Goal: Transaction & Acquisition: Purchase product/service

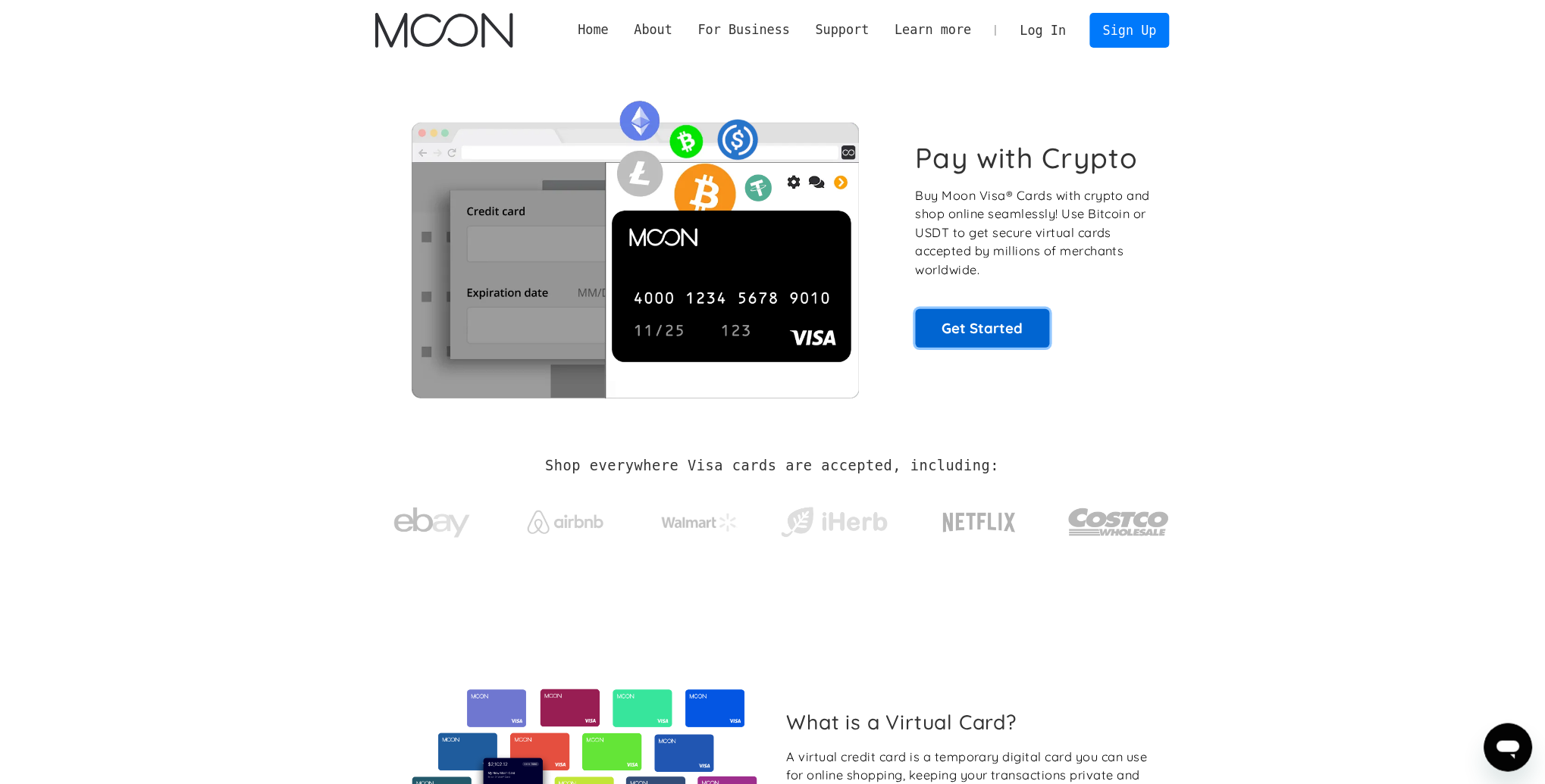
click at [978, 321] on link "Get Started" at bounding box center [982, 328] width 135 height 38
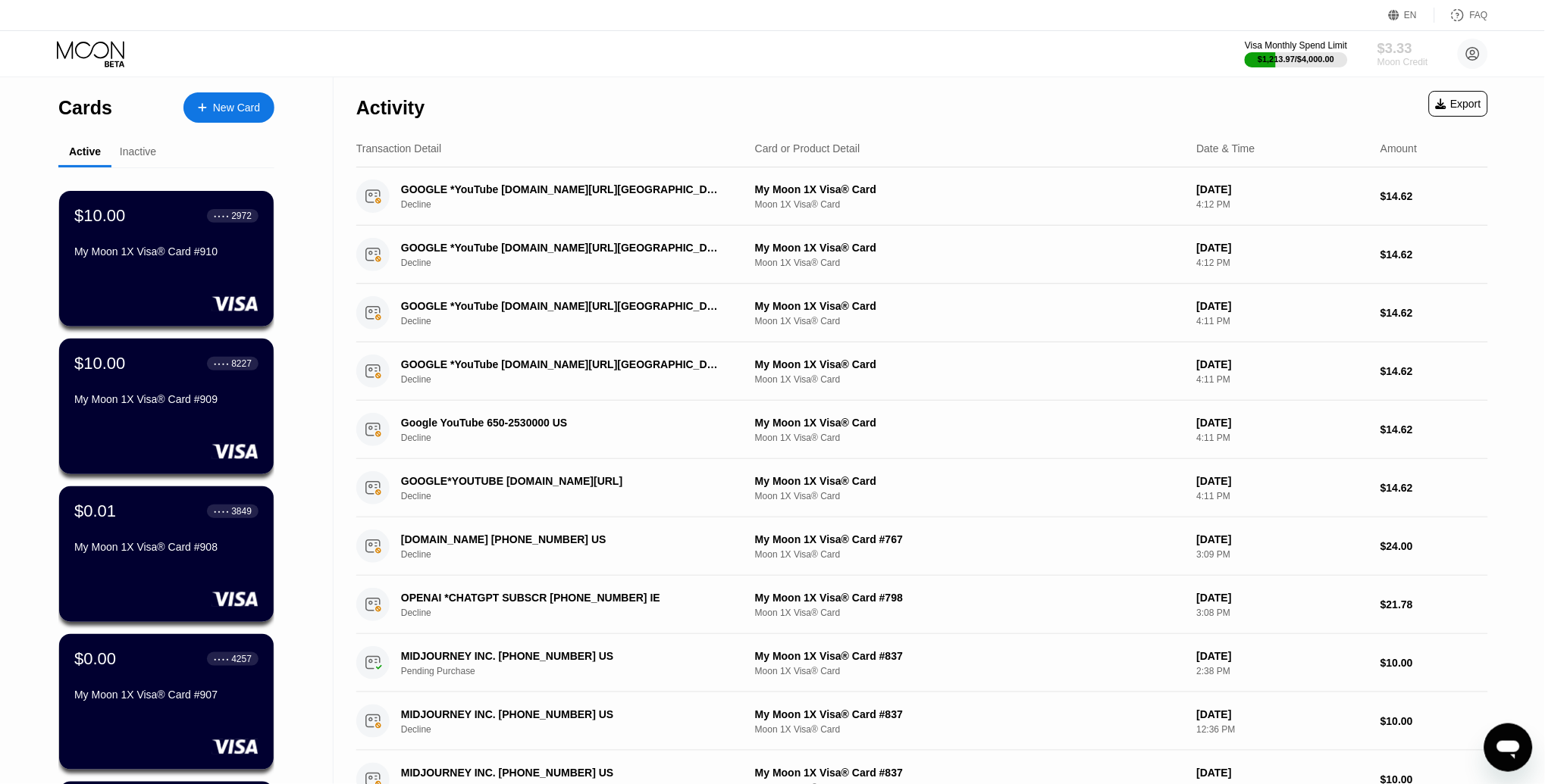
click at [1407, 53] on div "$3.33" at bounding box center [1402, 48] width 51 height 16
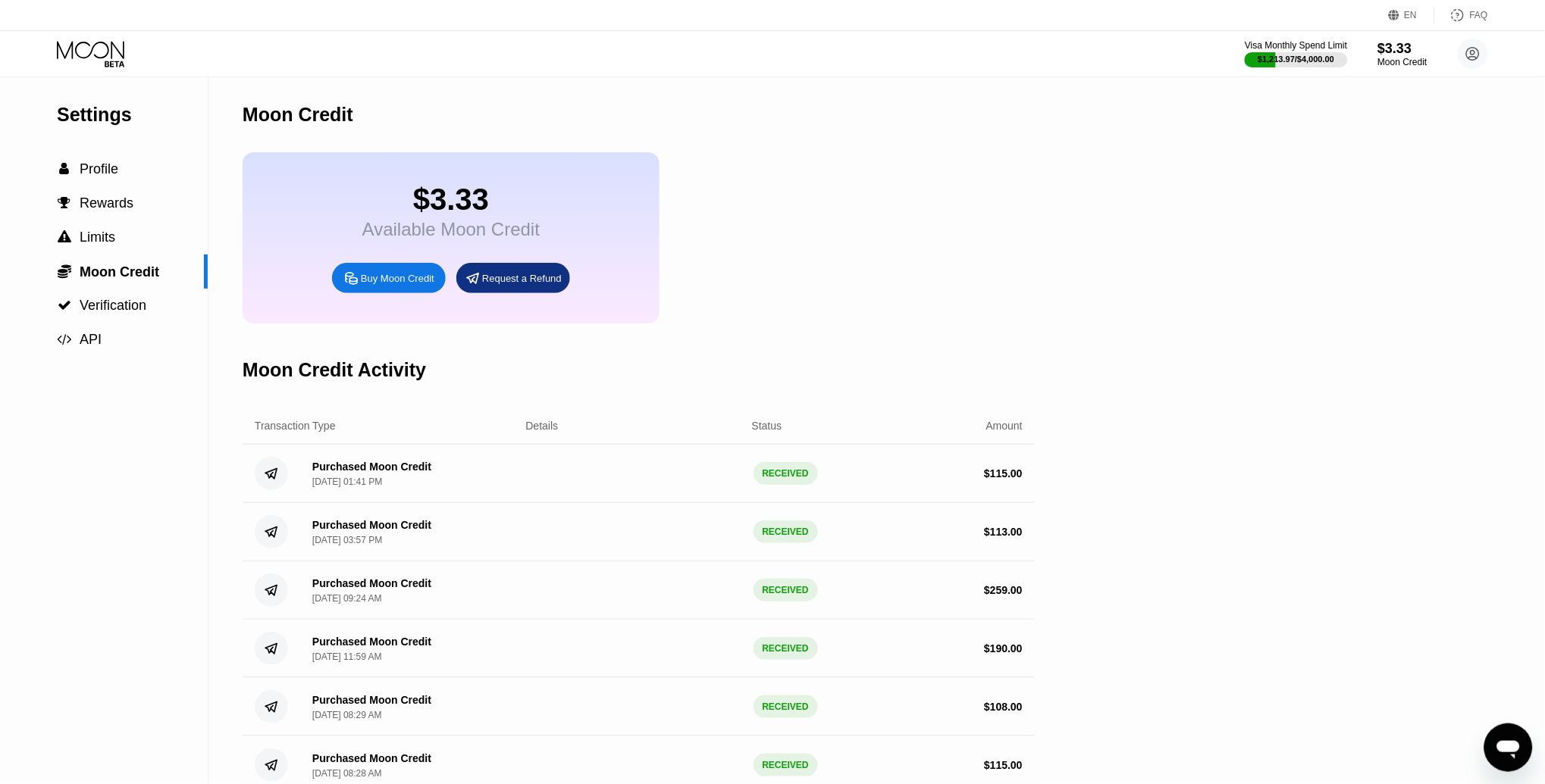
click at [391, 275] on div "Buy Moon Credit" at bounding box center [397, 278] width 74 height 13
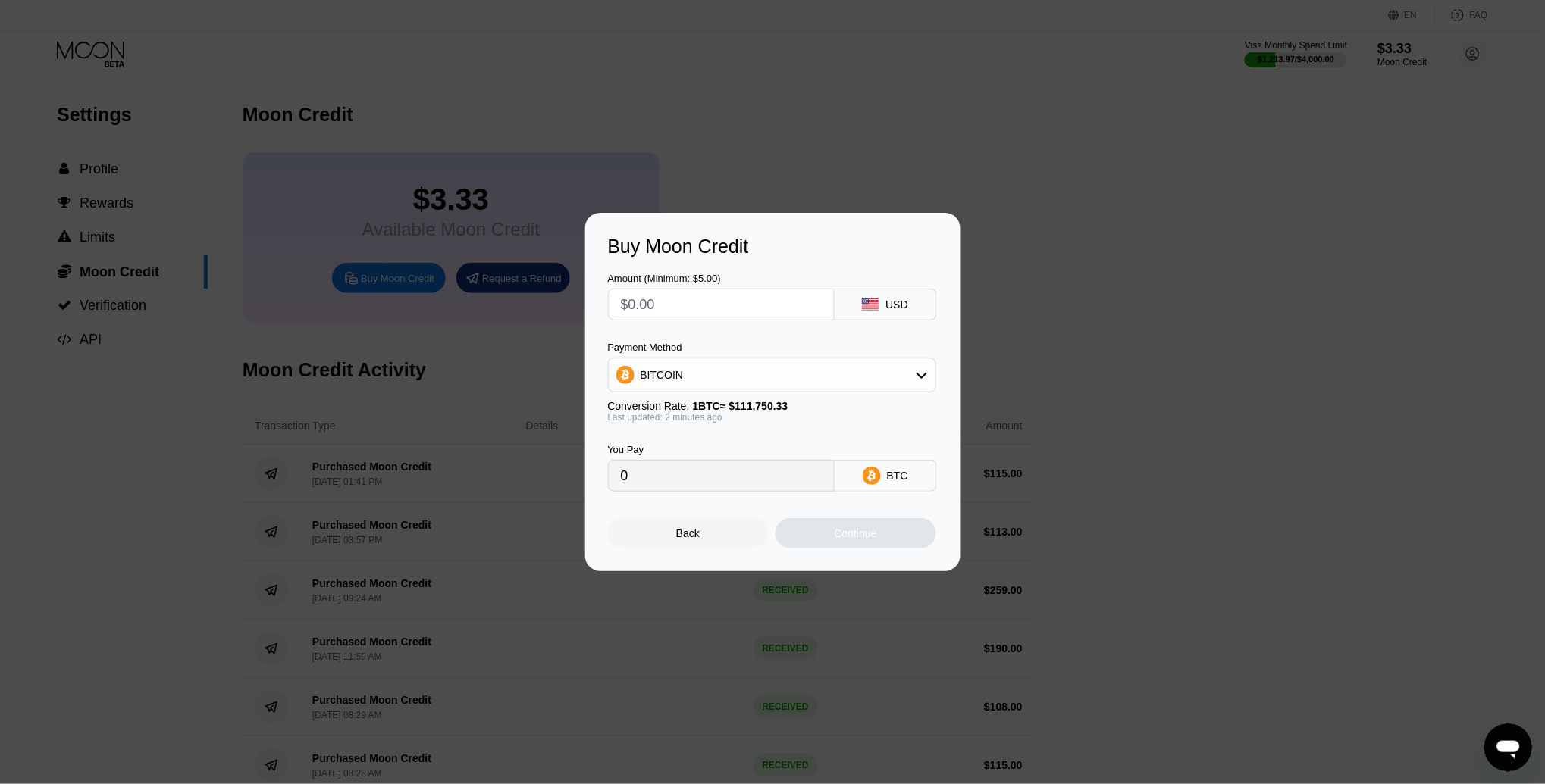
click at [709, 307] on input "text" at bounding box center [721, 304] width 201 height 30
type input "$25"
type input "0.00022372"
type input "$25"
click at [695, 518] on div "Back" at bounding box center [688, 532] width 161 height 30
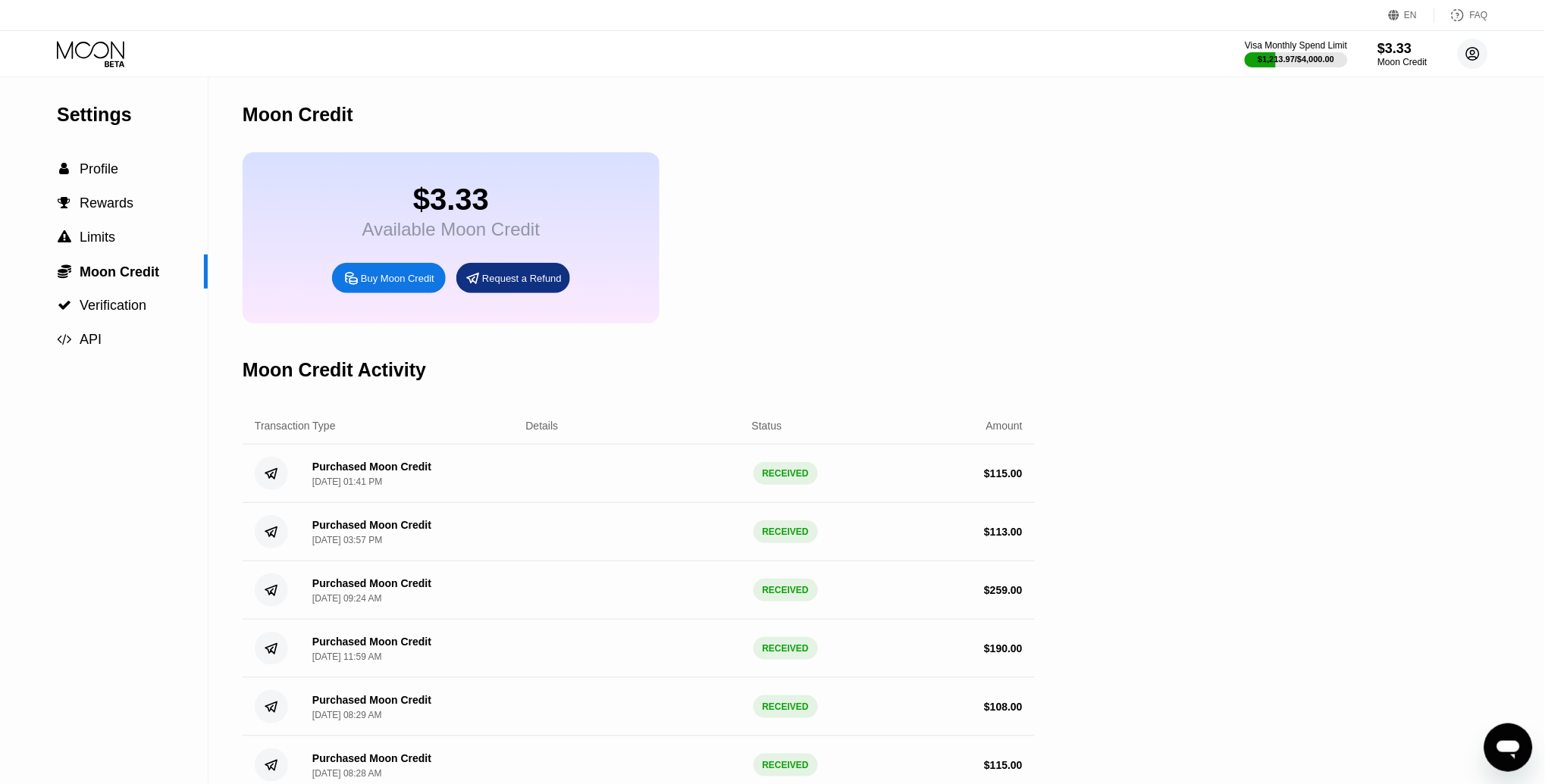
click at [1483, 50] on circle at bounding box center [1472, 54] width 30 height 30
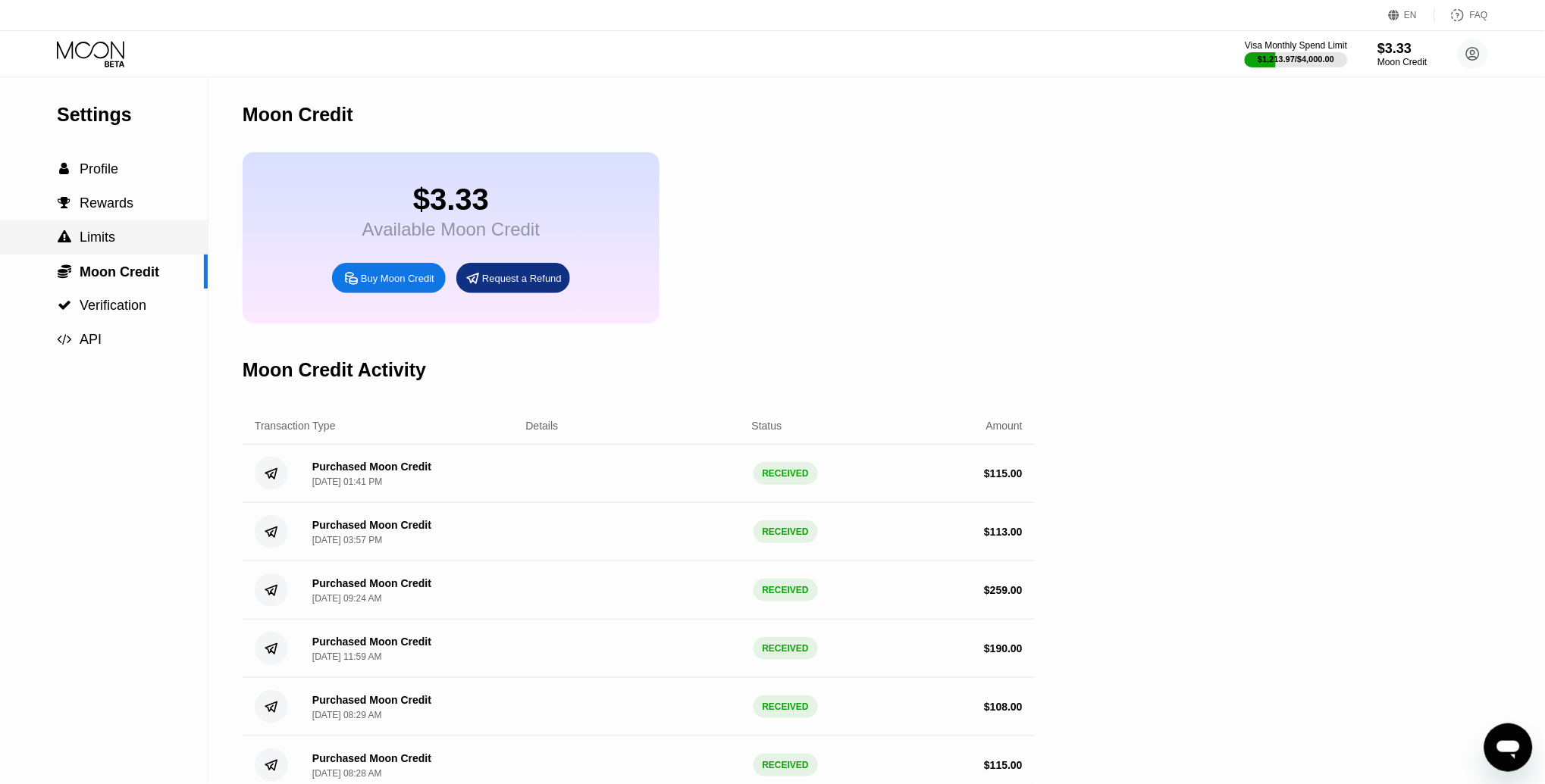
click at [115, 230] on div " Limits" at bounding box center [104, 238] width 208 height 16
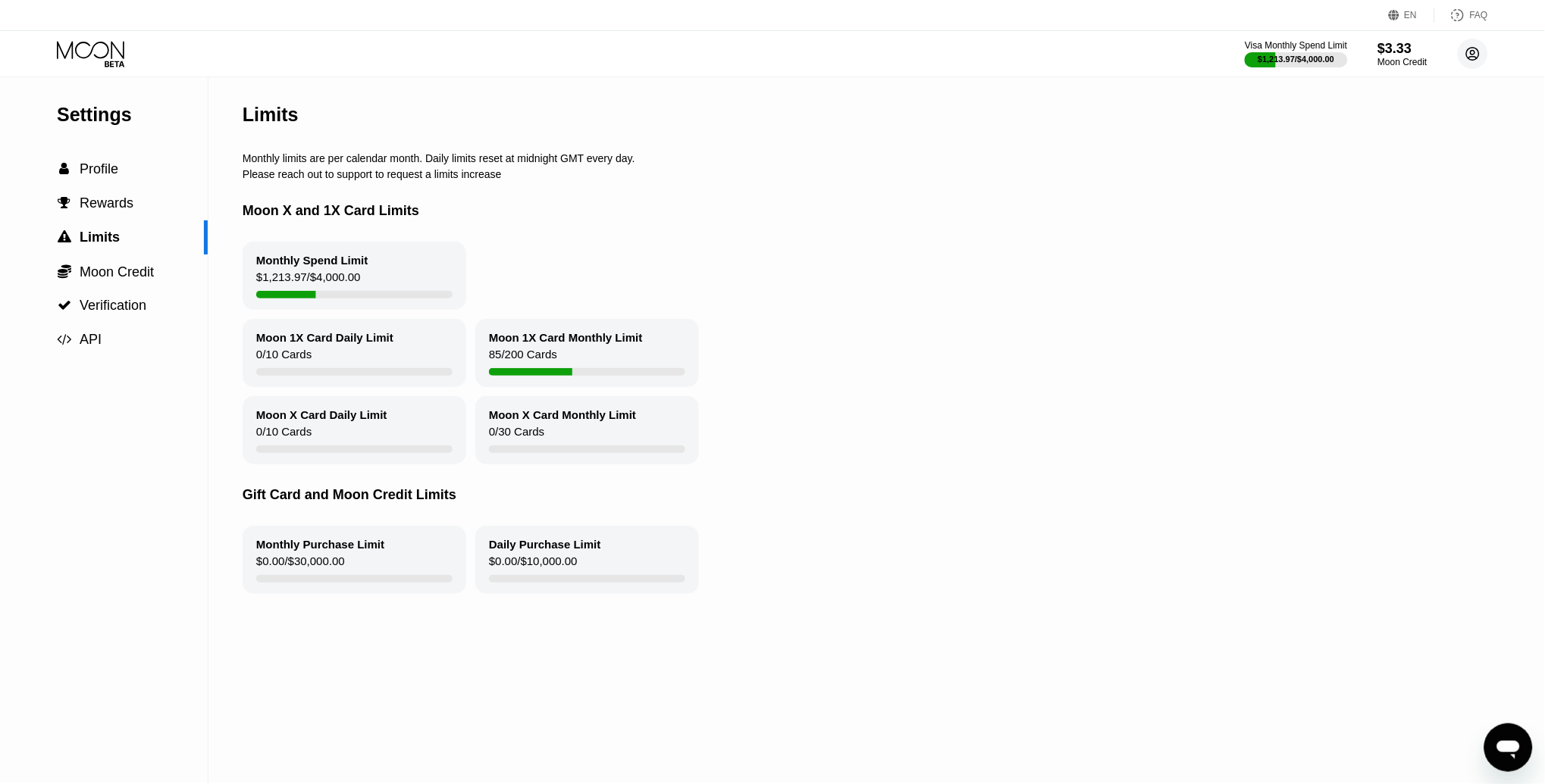
click at [1476, 49] on circle at bounding box center [1472, 54] width 30 height 30
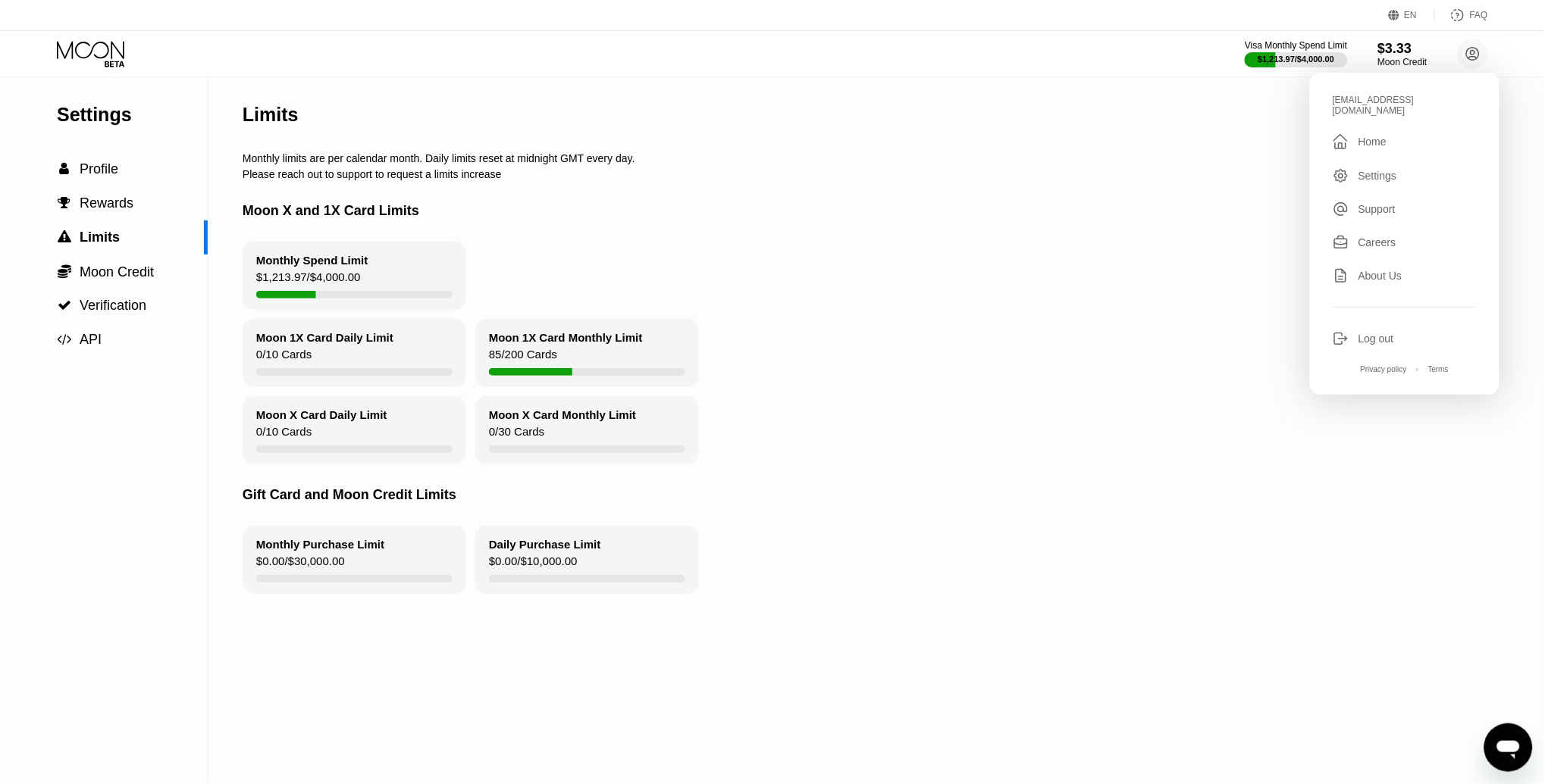
click at [1390, 170] on div "Settings" at bounding box center [1378, 175] width 39 height 12
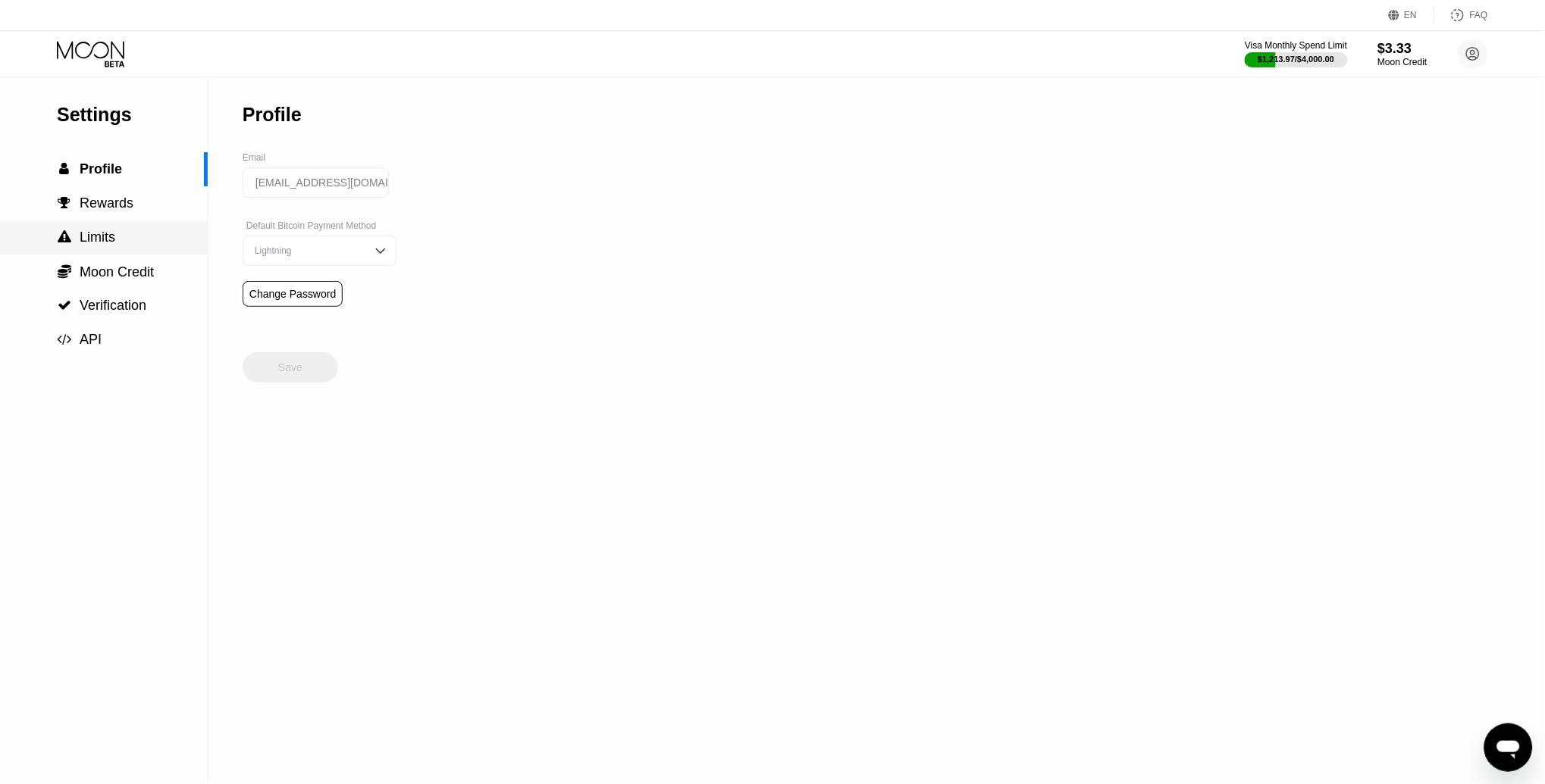
click at [82, 237] on span "Limits" at bounding box center [97, 237] width 35 height 15
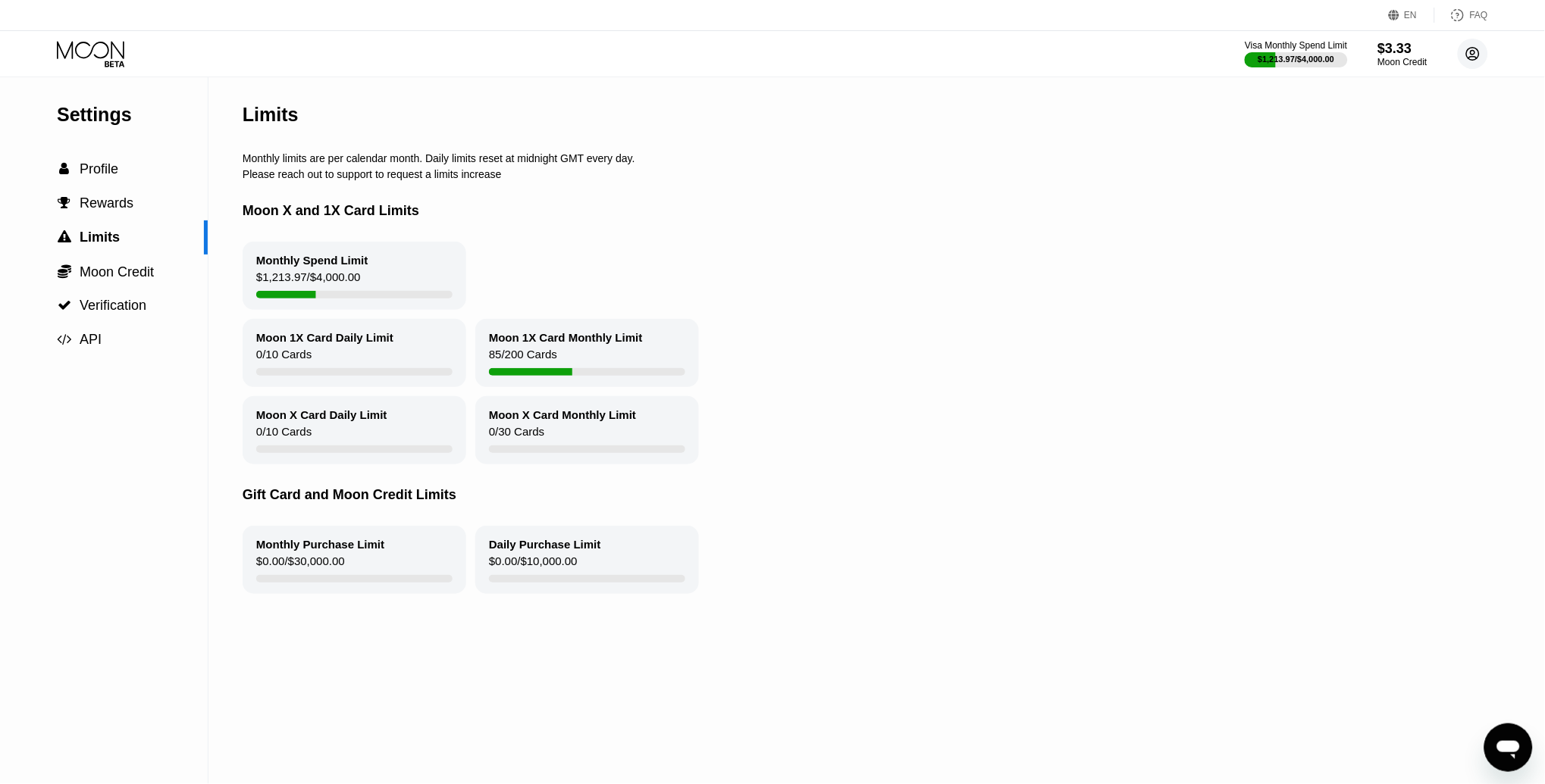
click at [1476, 54] on circle at bounding box center [1472, 54] width 30 height 30
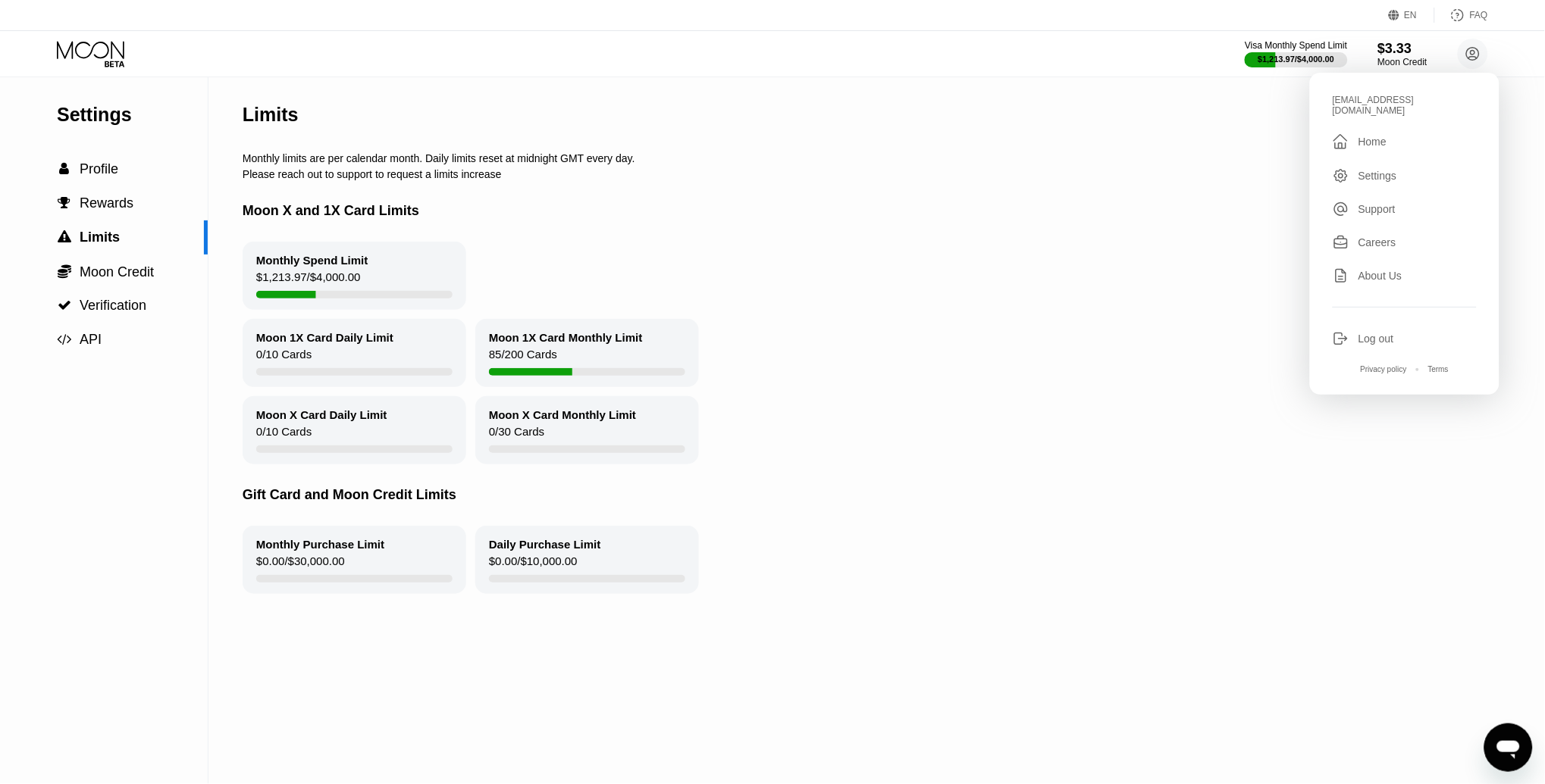
click at [1368, 170] on div "Settings" at bounding box center [1378, 175] width 39 height 12
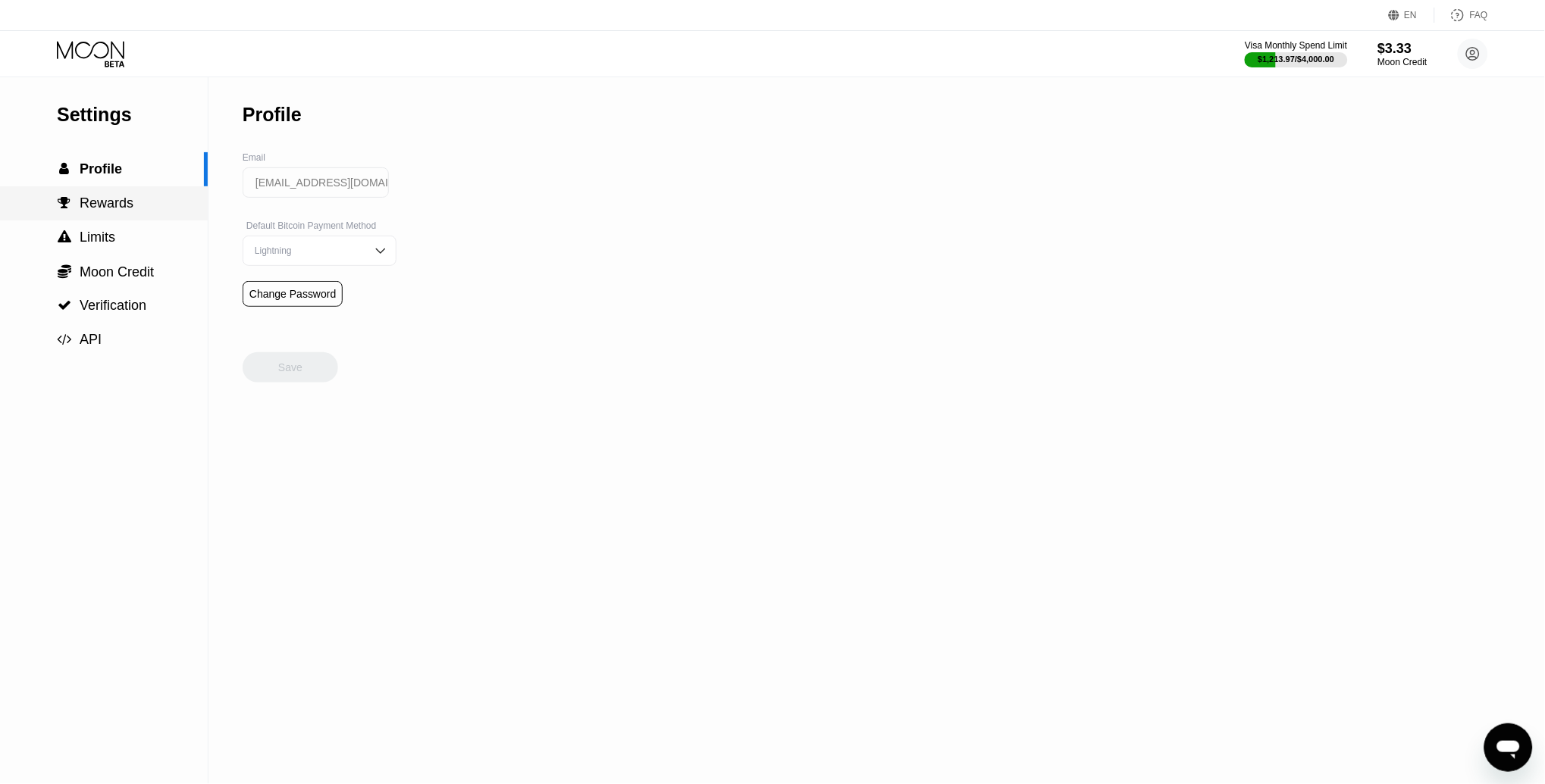
click at [92, 209] on span "Rewards" at bounding box center [106, 203] width 54 height 15
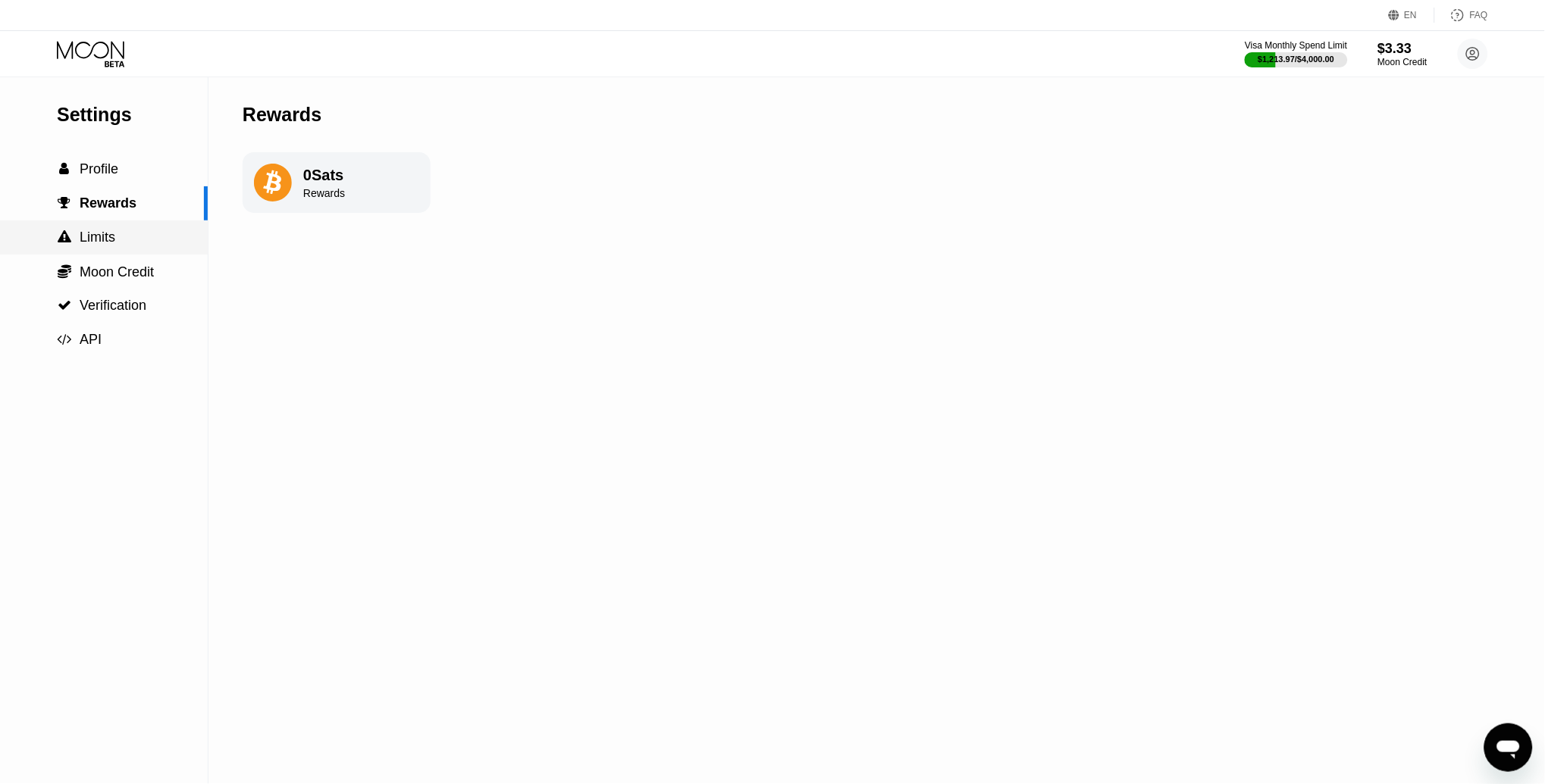
click at [95, 244] on span "Limits" at bounding box center [97, 237] width 35 height 15
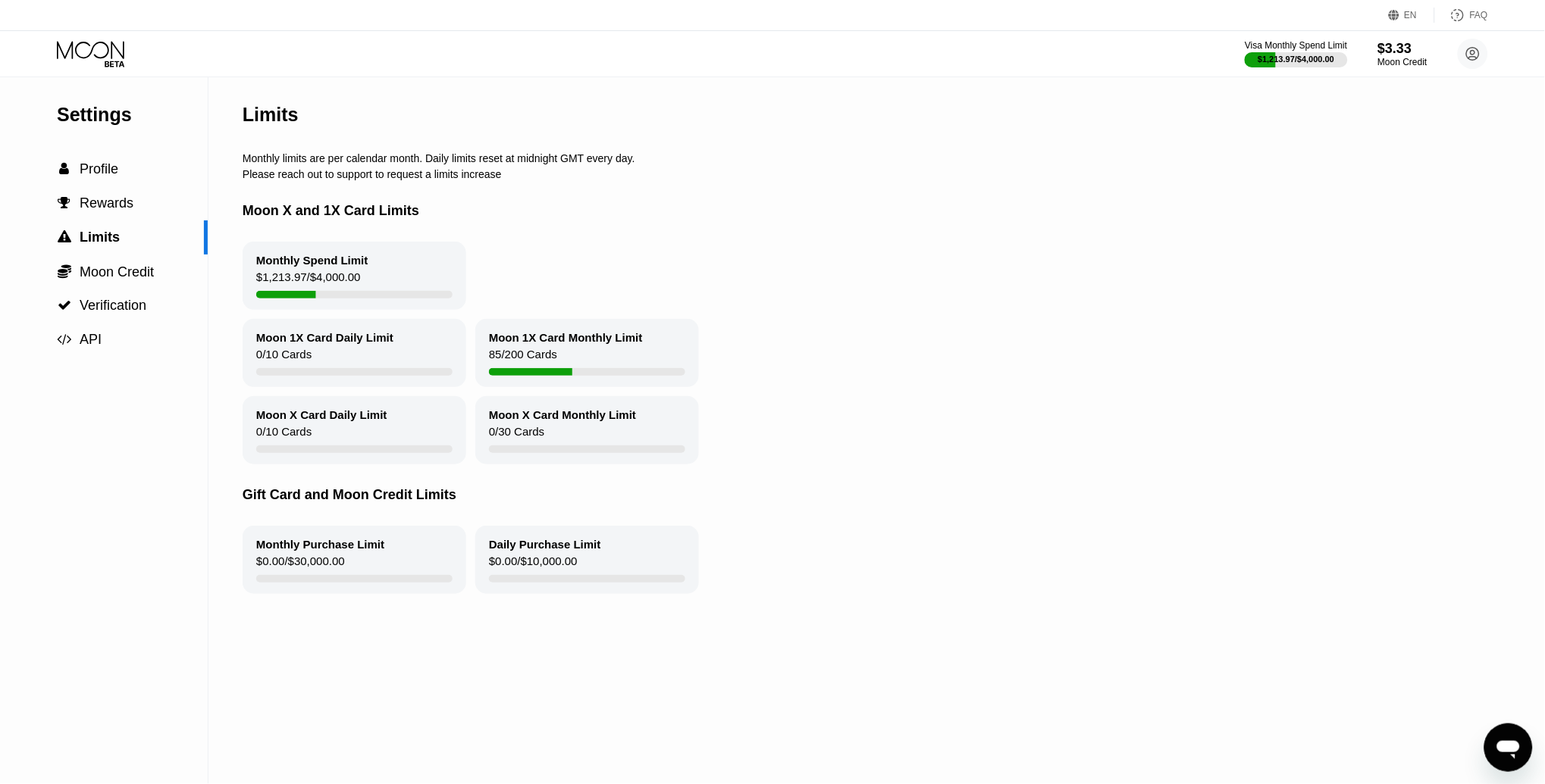
click at [94, 52] on icon at bounding box center [93, 54] width 71 height 26
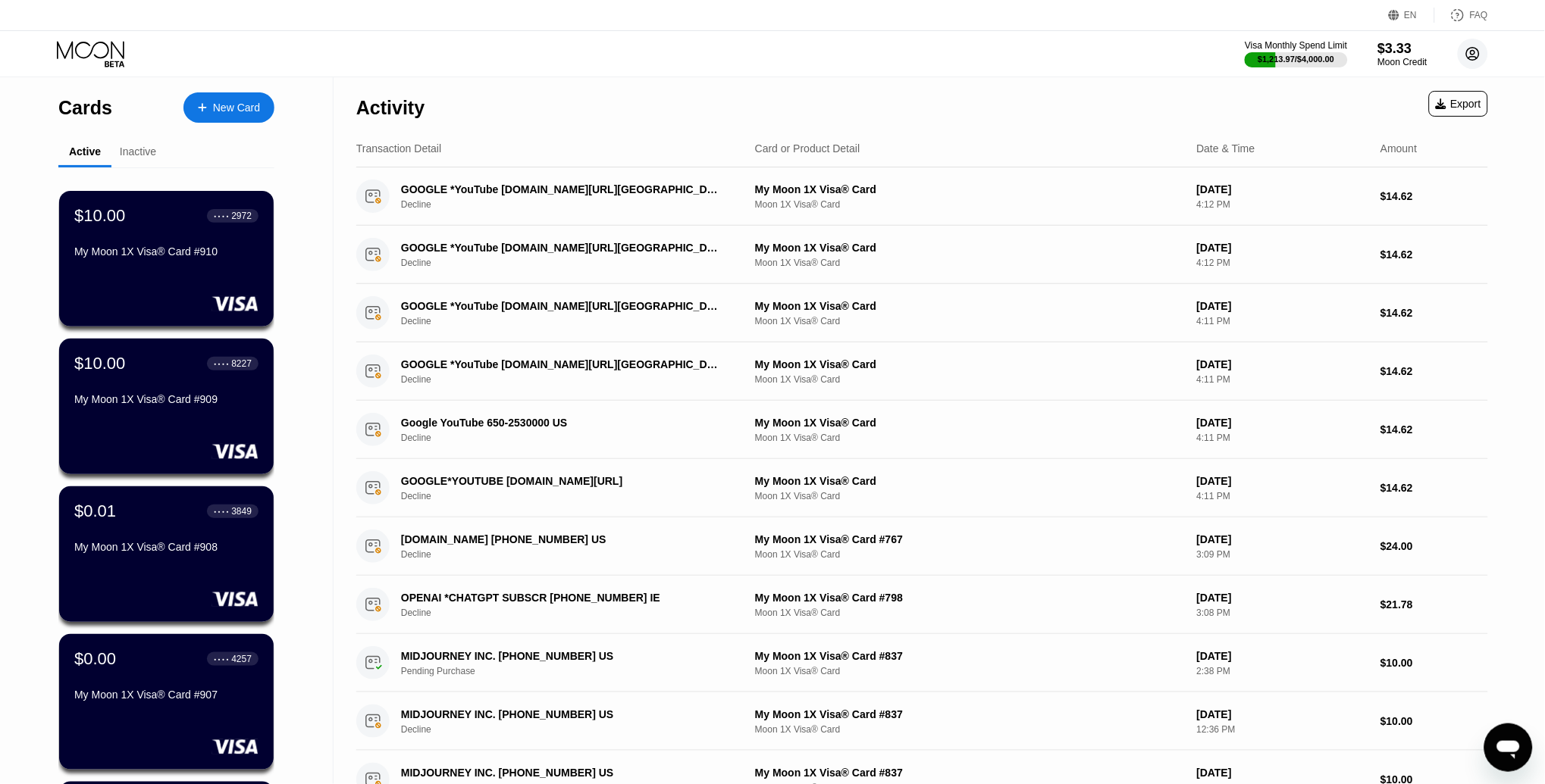
click at [1481, 48] on circle at bounding box center [1472, 54] width 30 height 30
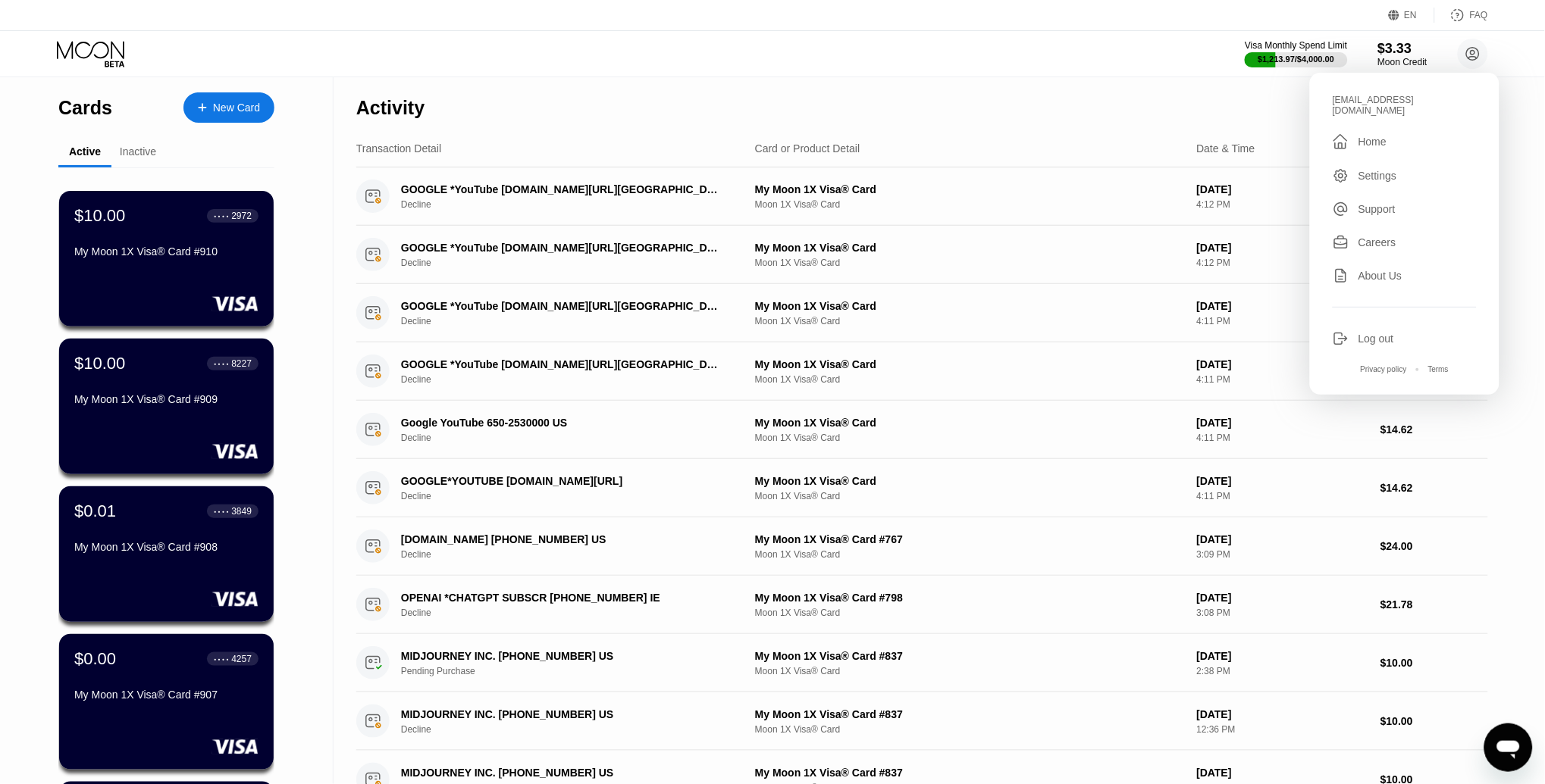
click at [1359, 171] on div "Settings" at bounding box center [1404, 175] width 144 height 16
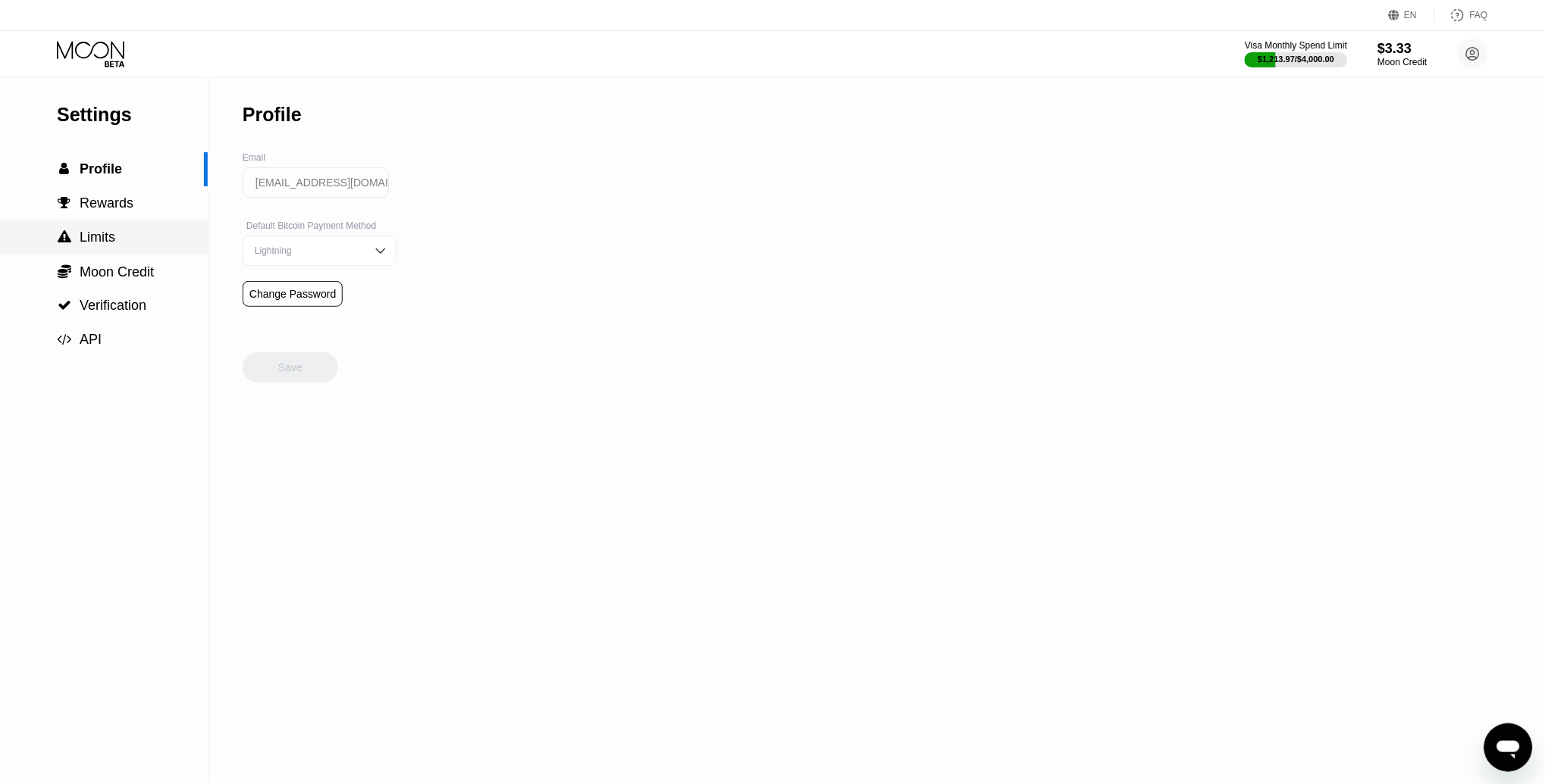
click at [108, 240] on span "Limits" at bounding box center [97, 237] width 35 height 15
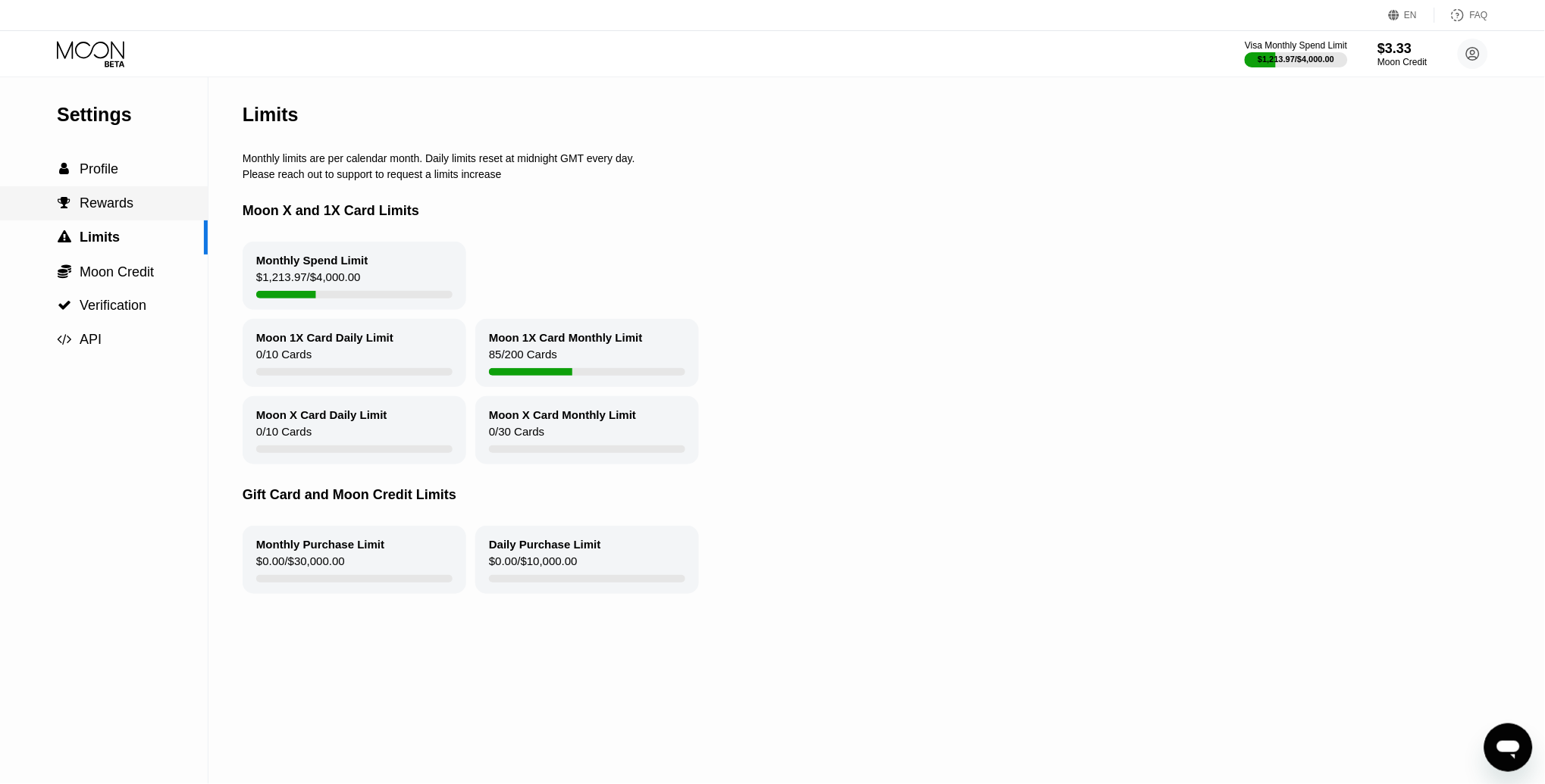
click at [100, 203] on span "Rewards" at bounding box center [106, 203] width 54 height 15
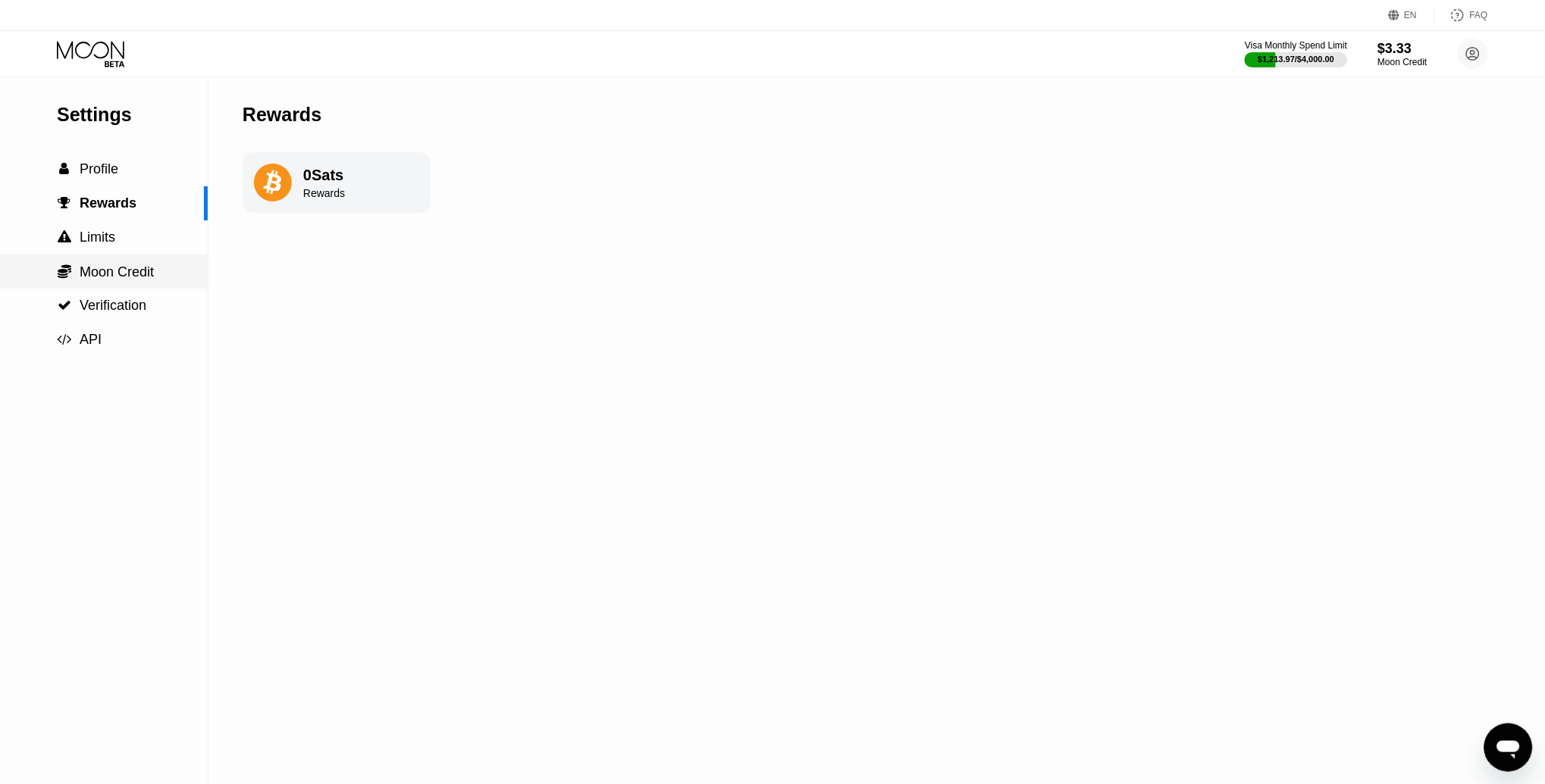
click at [113, 273] on span "Moon Credit" at bounding box center [117, 272] width 75 height 15
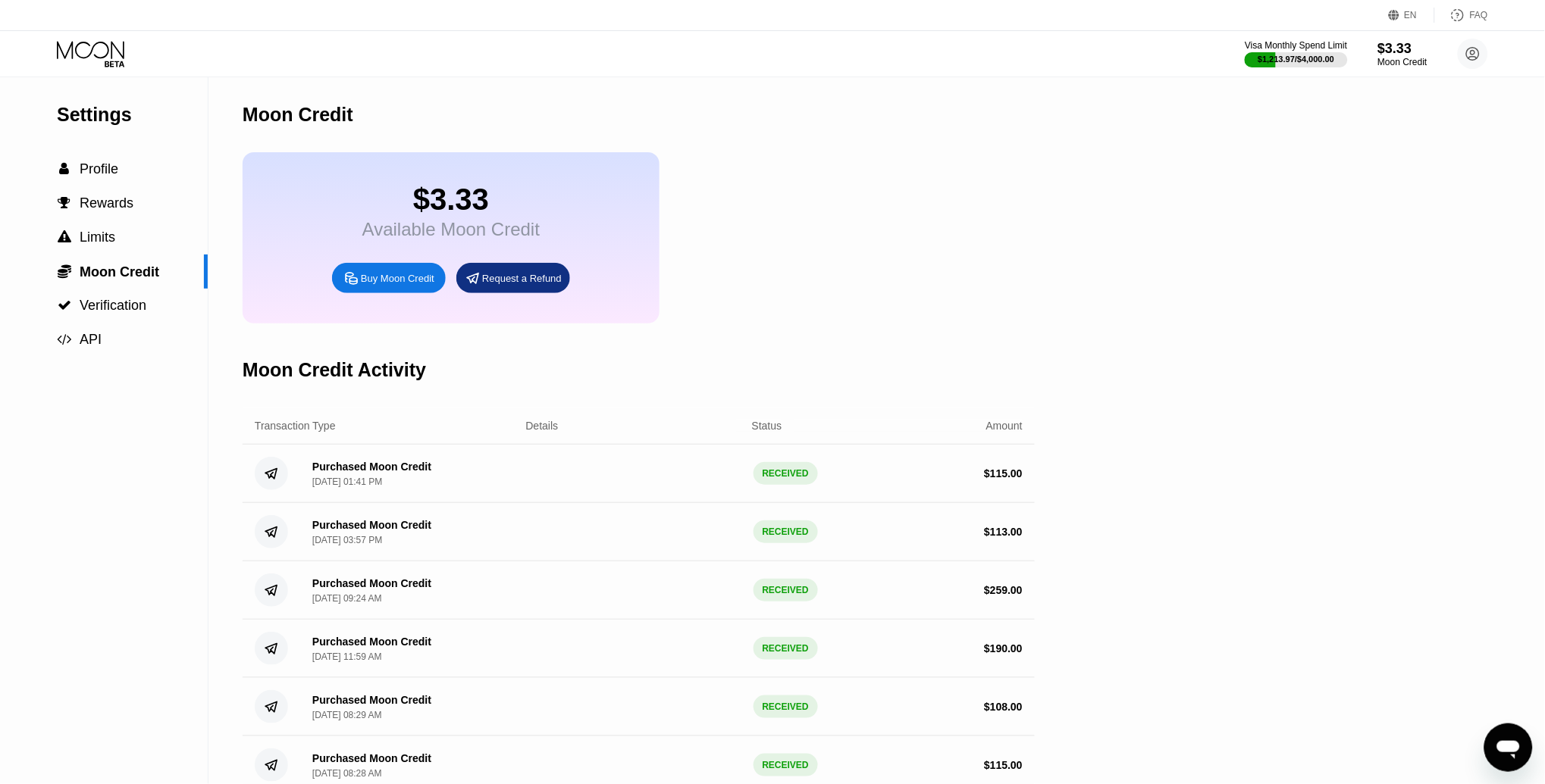
click at [372, 287] on div "Buy Moon Credit" at bounding box center [388, 277] width 114 height 30
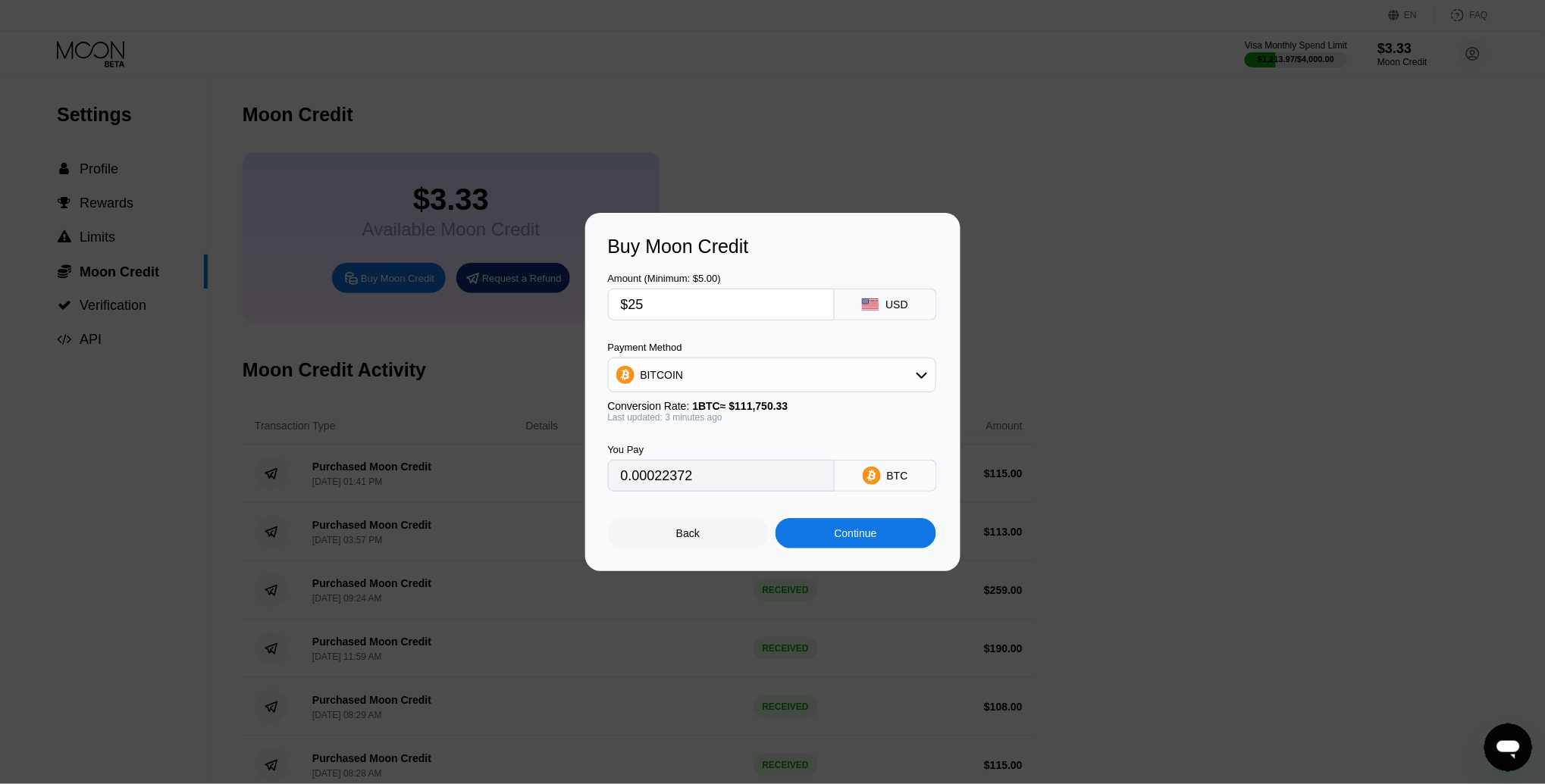
click at [683, 313] on input "$25" at bounding box center [721, 304] width 201 height 30
type input "$250"
type input "0.00223713"
type input "$250"
click at [747, 374] on div "BITCOIN" at bounding box center [772, 374] width 326 height 30
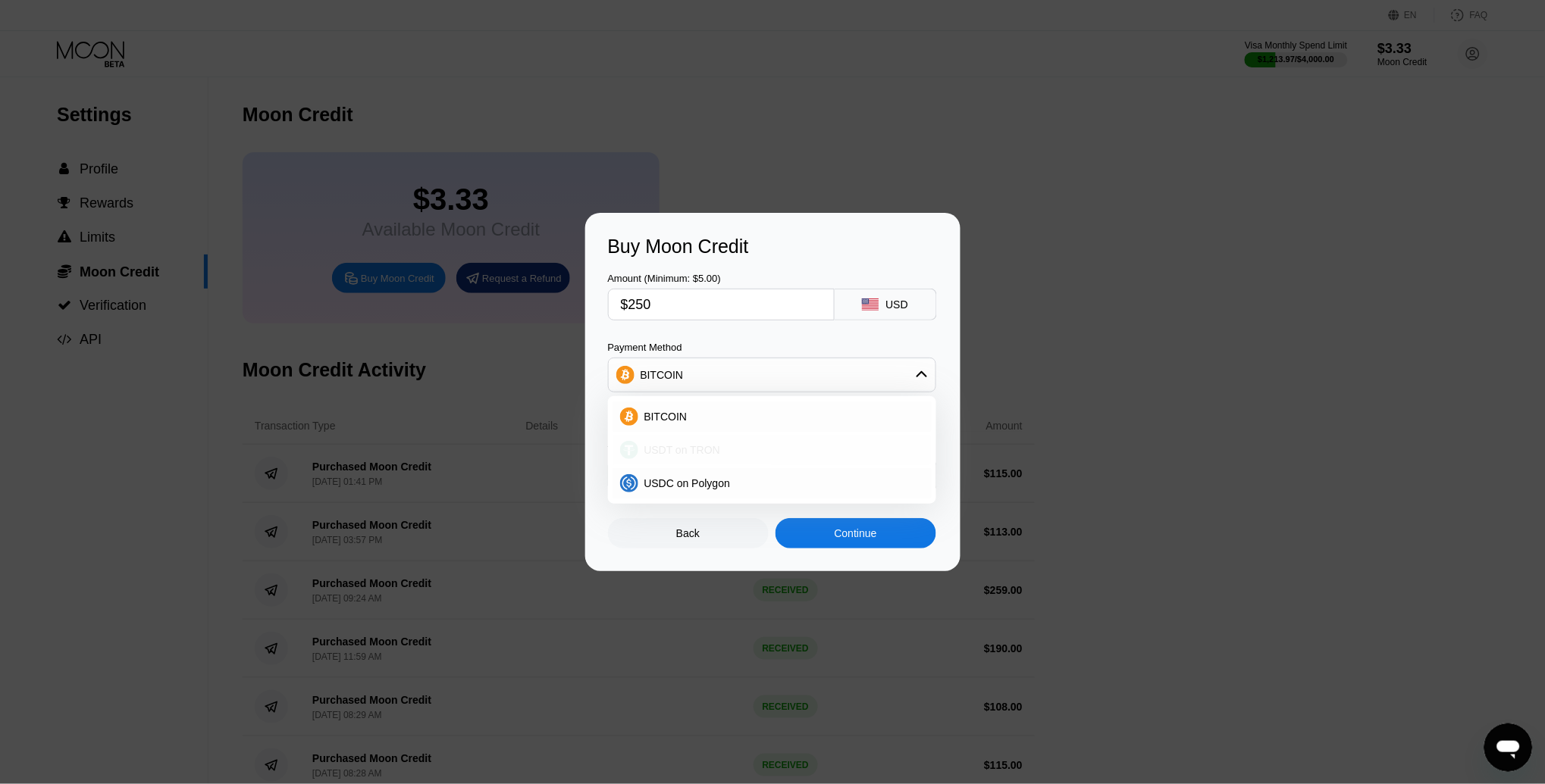
click at [698, 459] on div "USDT on TRON" at bounding box center [772, 450] width 319 height 30
type input "252.53"
click at [884, 530] on div "Continue" at bounding box center [855, 532] width 161 height 30
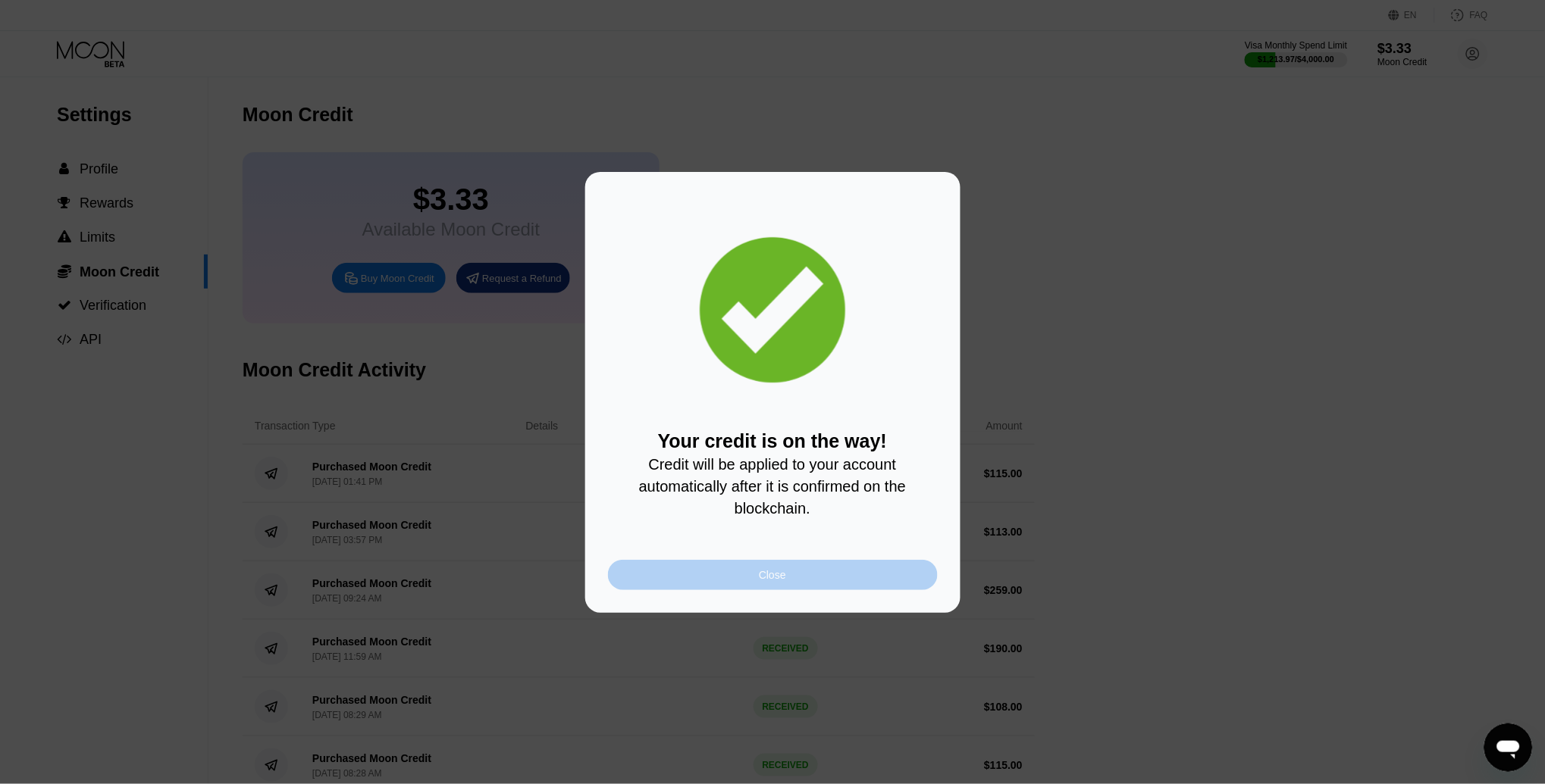
click at [782, 583] on div "Close" at bounding box center [772, 574] width 330 height 30
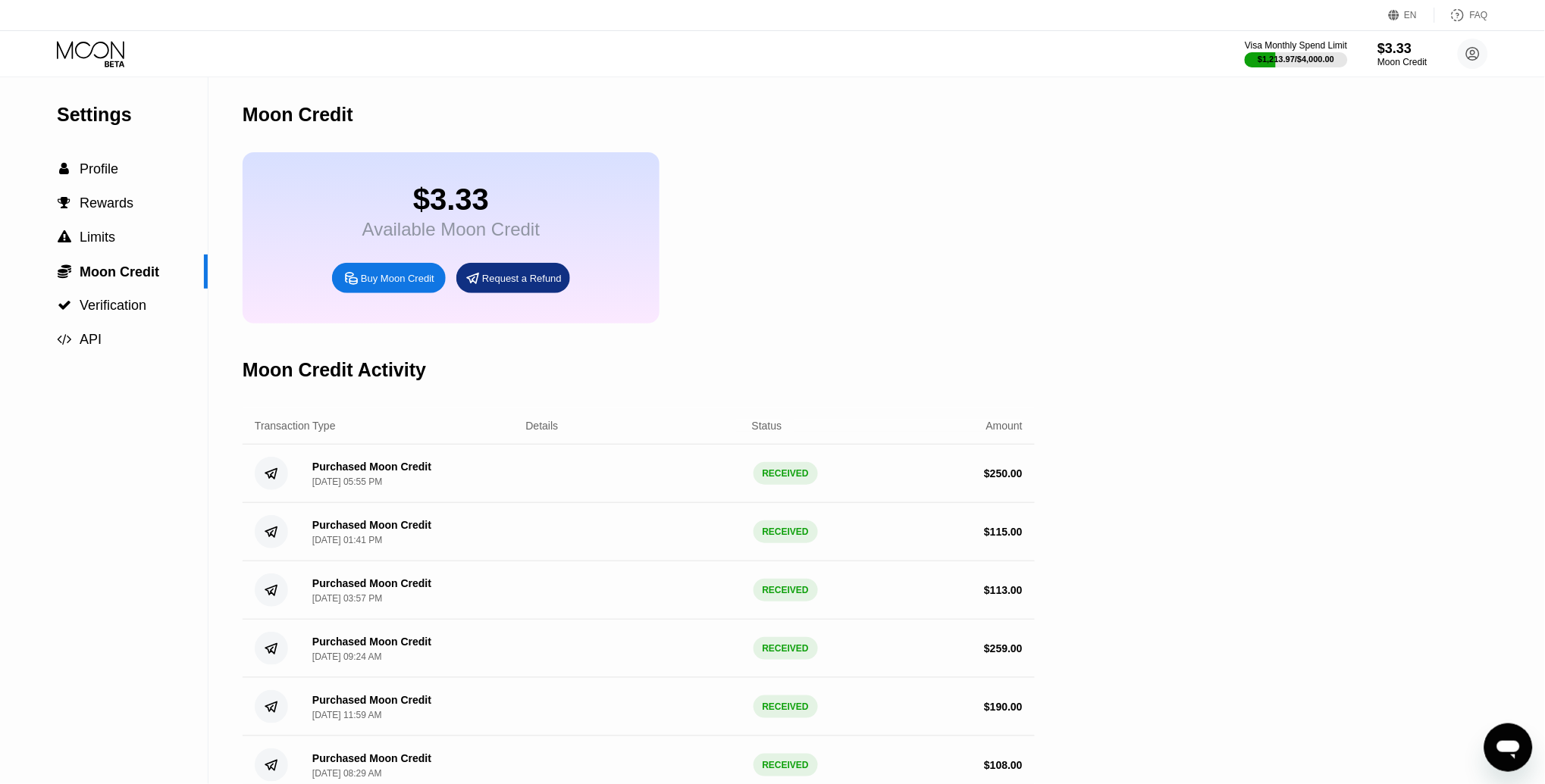
click at [88, 57] on icon at bounding box center [93, 54] width 71 height 26
